Goal: Task Accomplishment & Management: Manage account settings

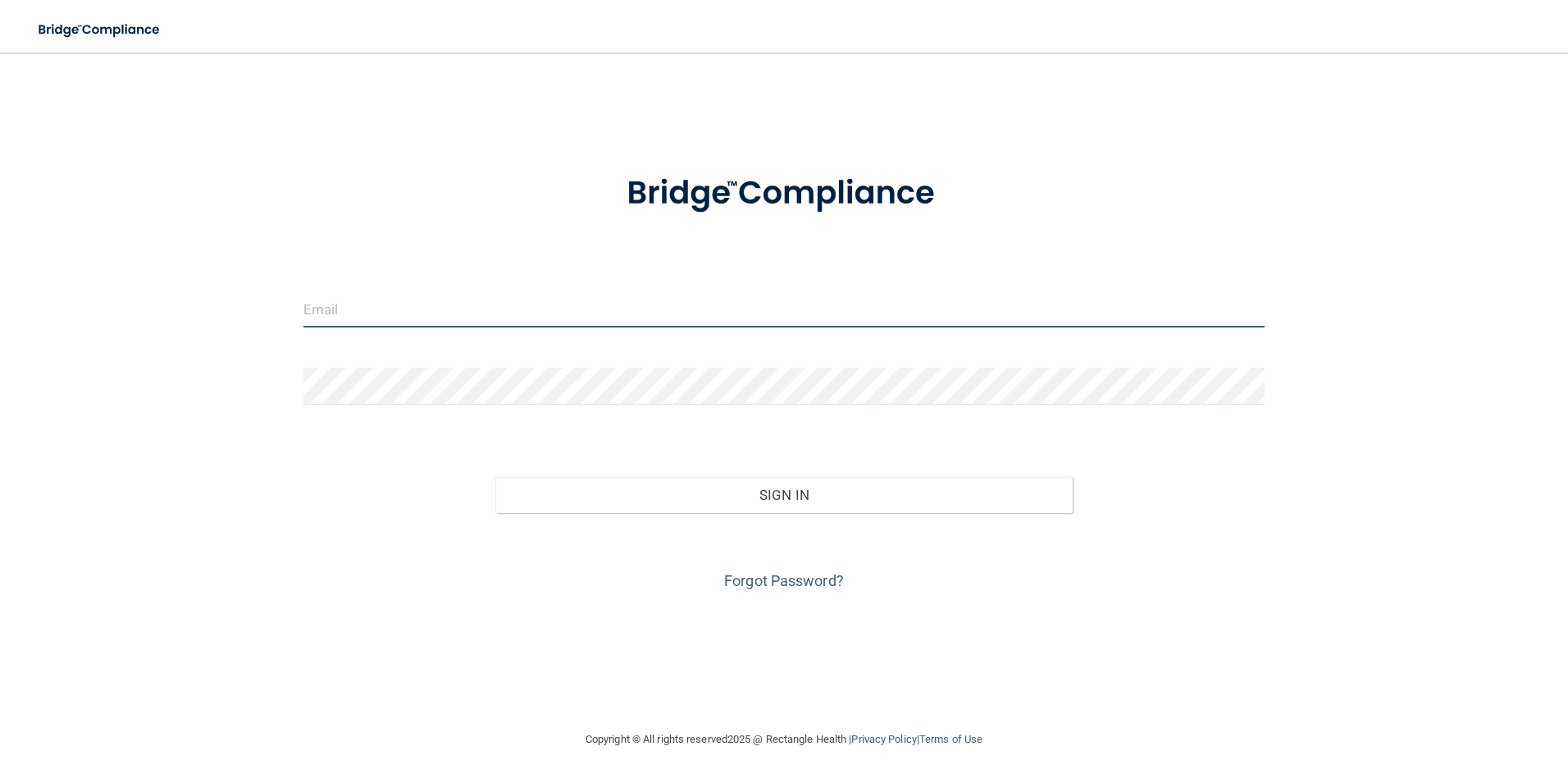
click at [831, 316] on input "email" at bounding box center [784, 309] width 962 height 37
drag, startPoint x: 492, startPoint y: 310, endPoint x: 238, endPoint y: 281, distance: 255.7
click at [238, 281] on div "[EMAIL_ADDRESS][DOMAIN_NAME] Invalid email/password. You don't have permission …" at bounding box center [784, 391] width 1502 height 644
type input "[EMAIL_ADDRESS][DOMAIN_NAME]"
click at [349, 312] on input "email" at bounding box center [784, 309] width 962 height 37
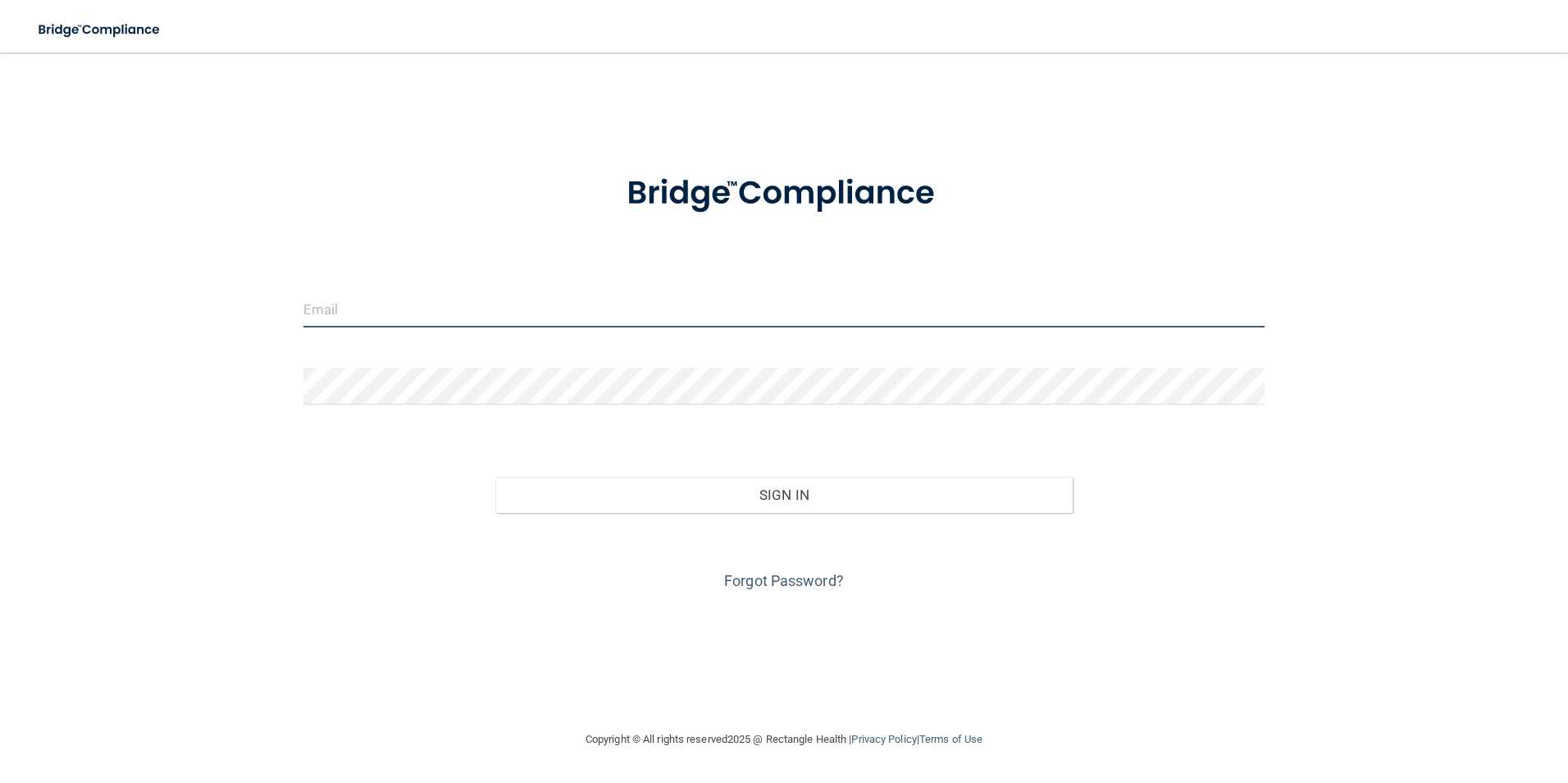
type input "[EMAIL_ADDRESS][DOMAIN_NAME]"
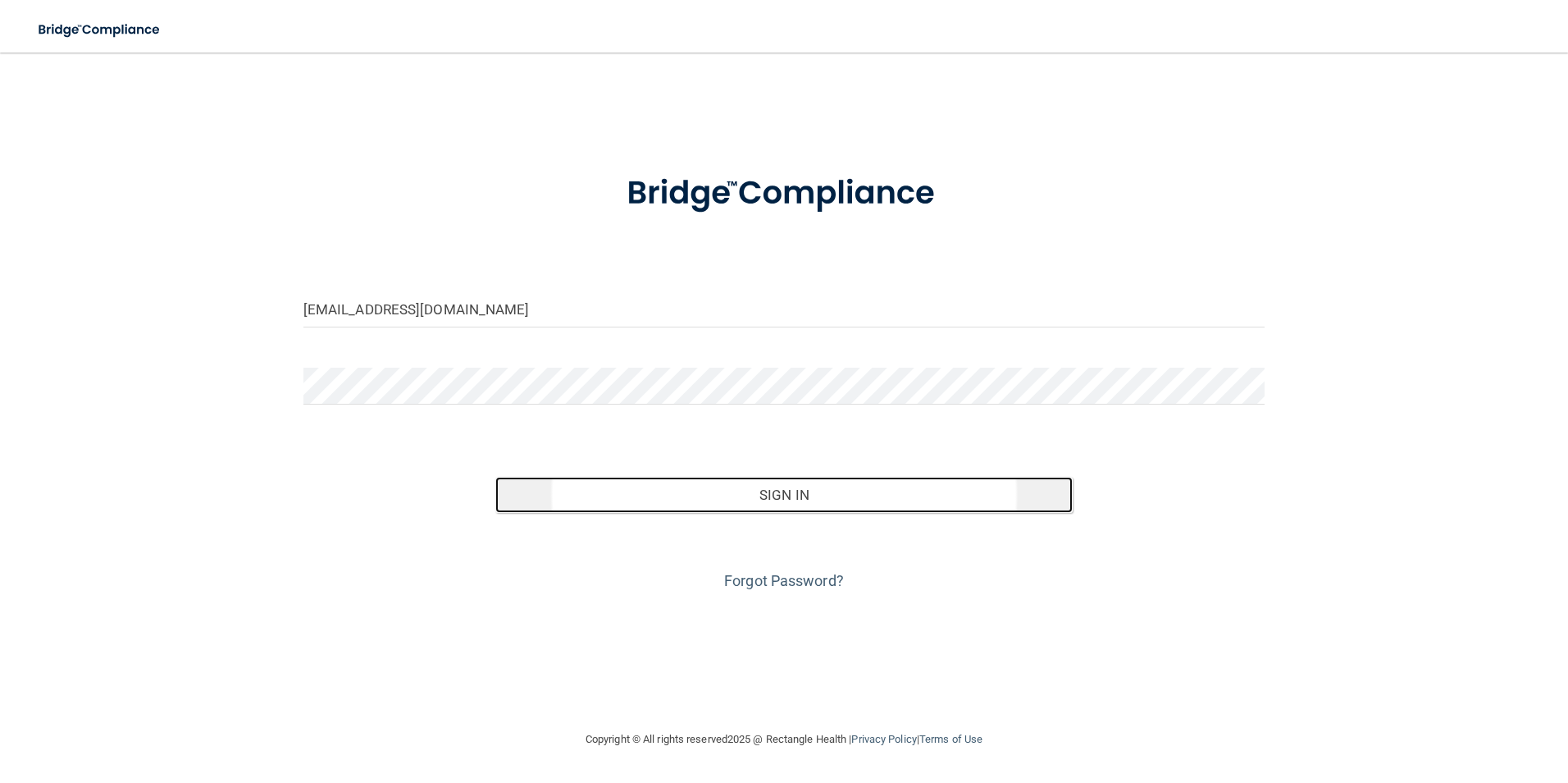
click at [795, 487] on button "Sign In" at bounding box center [784, 495] width 578 height 36
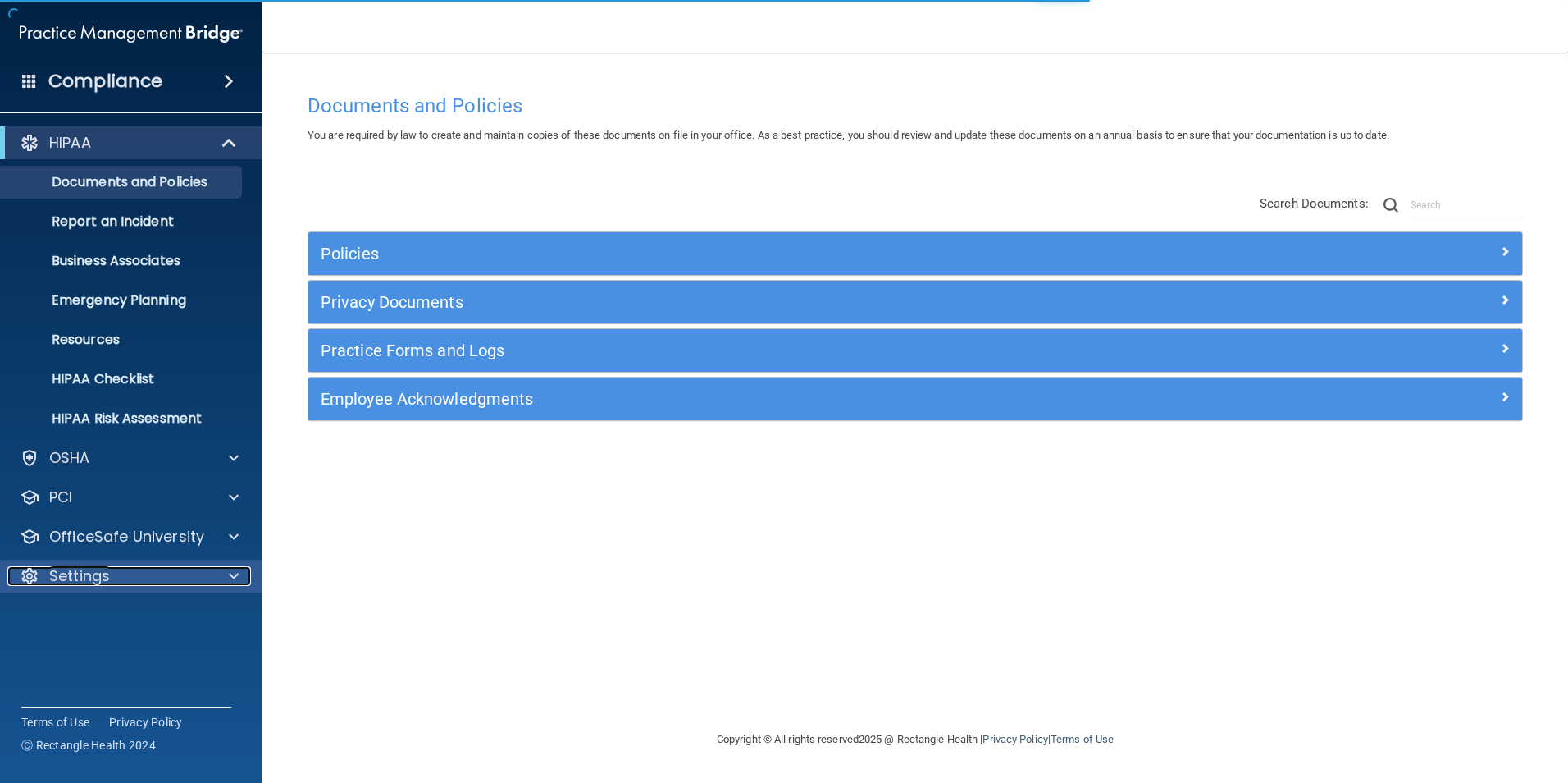
click at [114, 569] on div "Settings" at bounding box center [109, 575] width 203 height 19
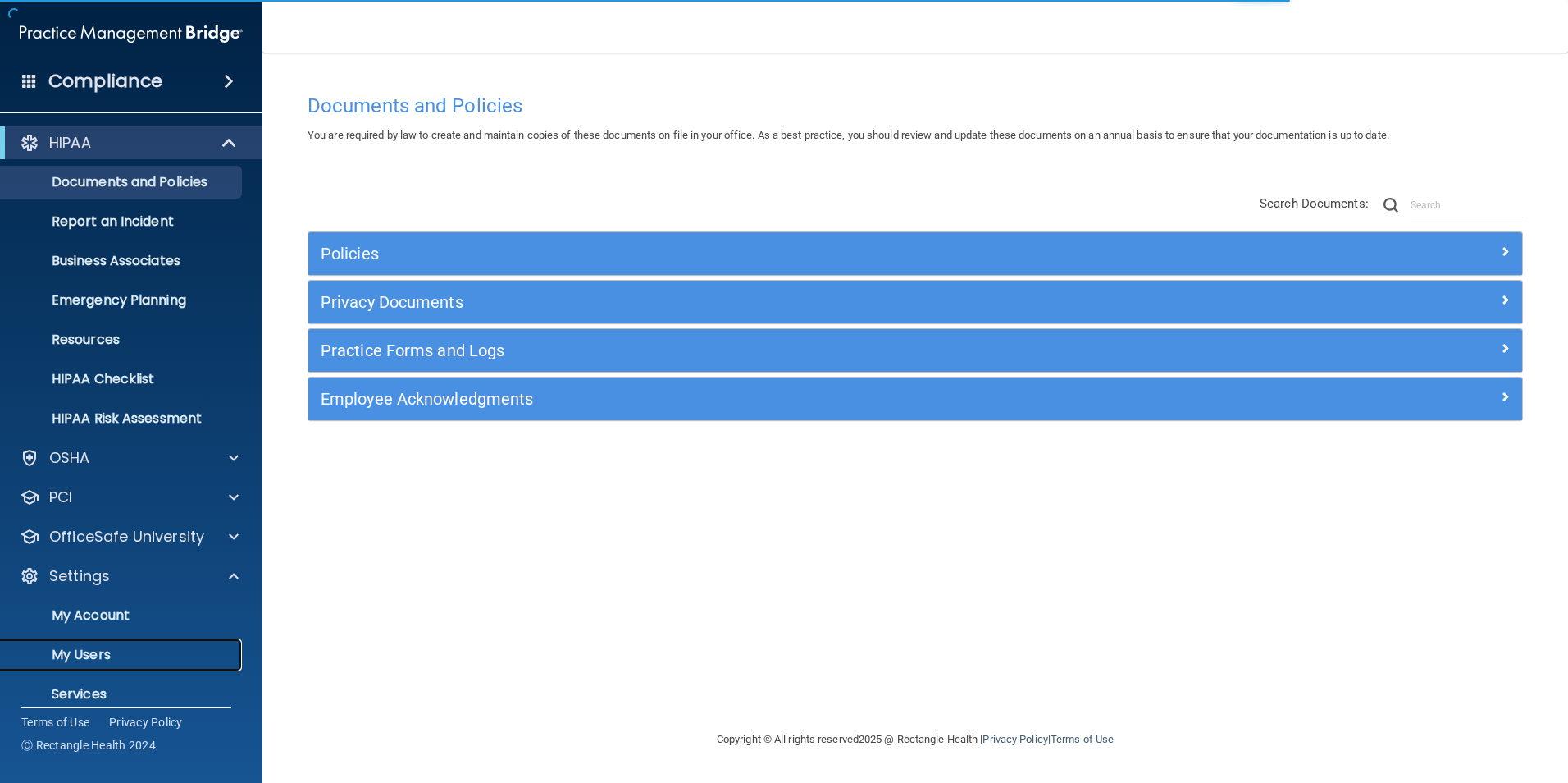
click at [113, 654] on p "My Users" at bounding box center [123, 655] width 224 height 17
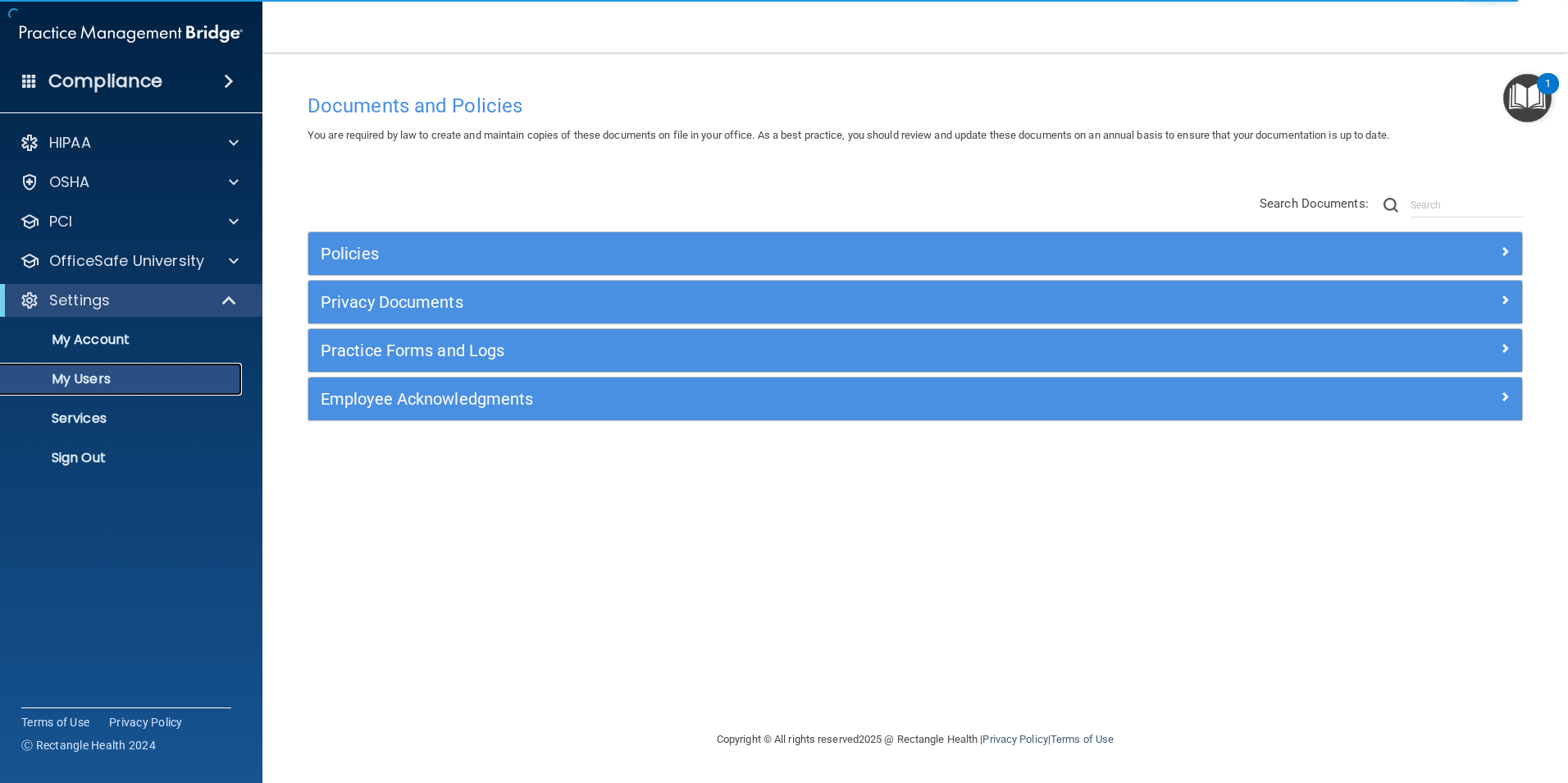
select select "20"
